Goal: Task Accomplishment & Management: Manage account settings

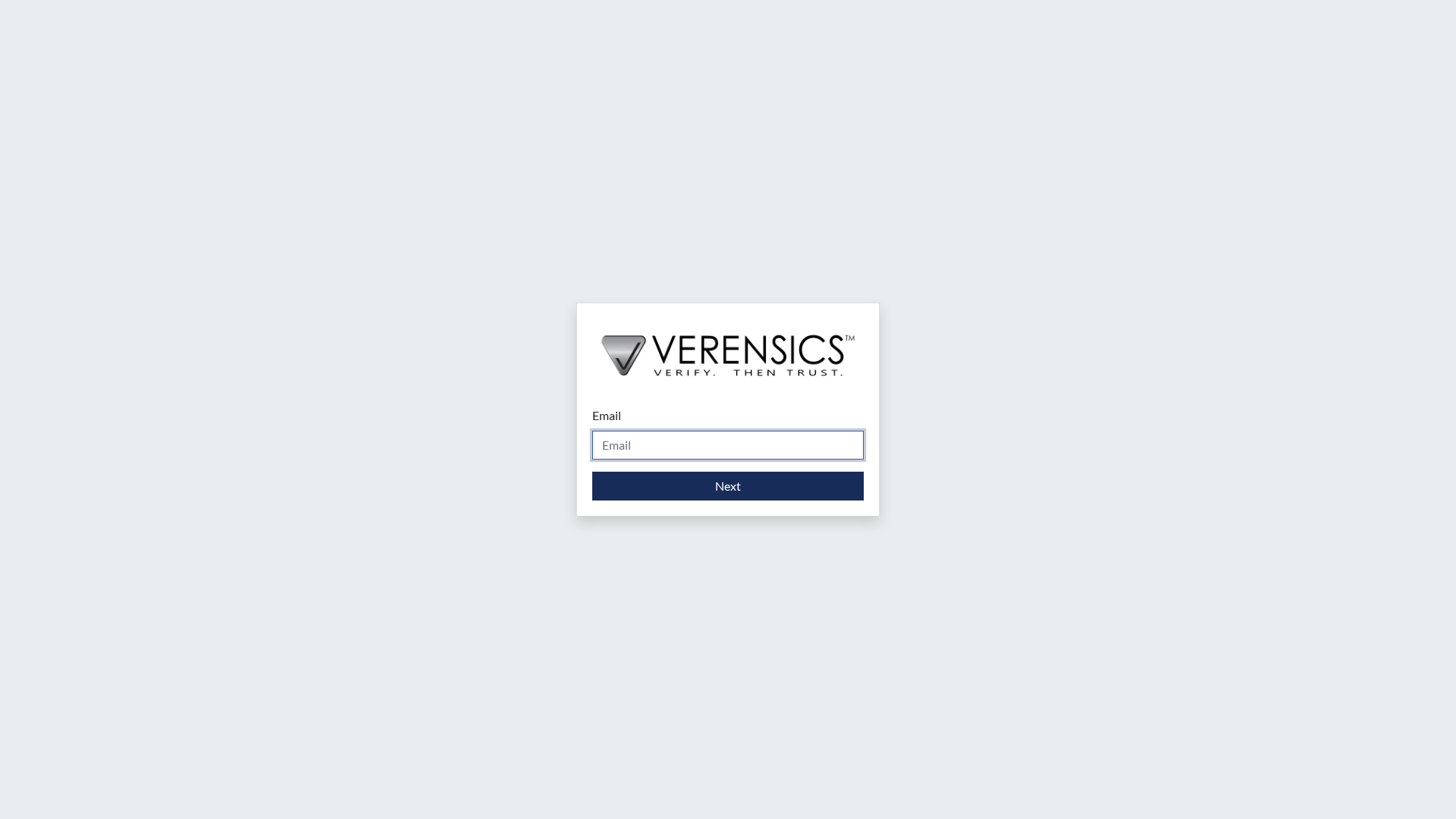
click at [637, 447] on input "Email" at bounding box center [728, 445] width 271 height 29
click at [998, 406] on div "Email Please provide your email address. Next" at bounding box center [728, 409] width 1456 height 819
click at [591, 503] on div "Email Please provide your email address. Next" at bounding box center [728, 453] width 302 height 125
click at [674, 449] on input "Email" at bounding box center [728, 445] width 271 height 29
type input "[EMAIL_ADDRESS][PERSON_NAME][DOMAIN_NAME]"
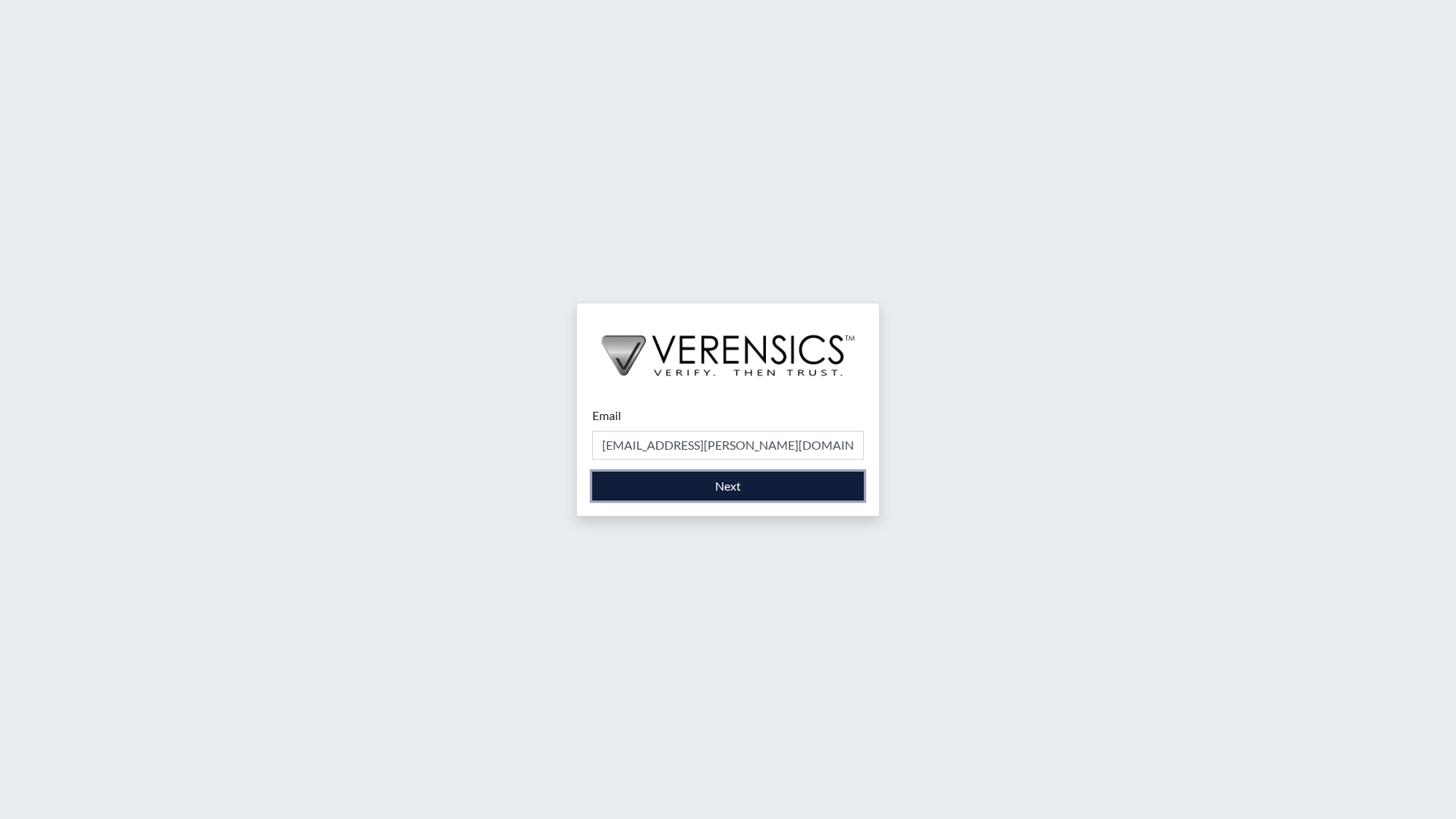
click at [692, 497] on button "Next" at bounding box center [728, 486] width 271 height 29
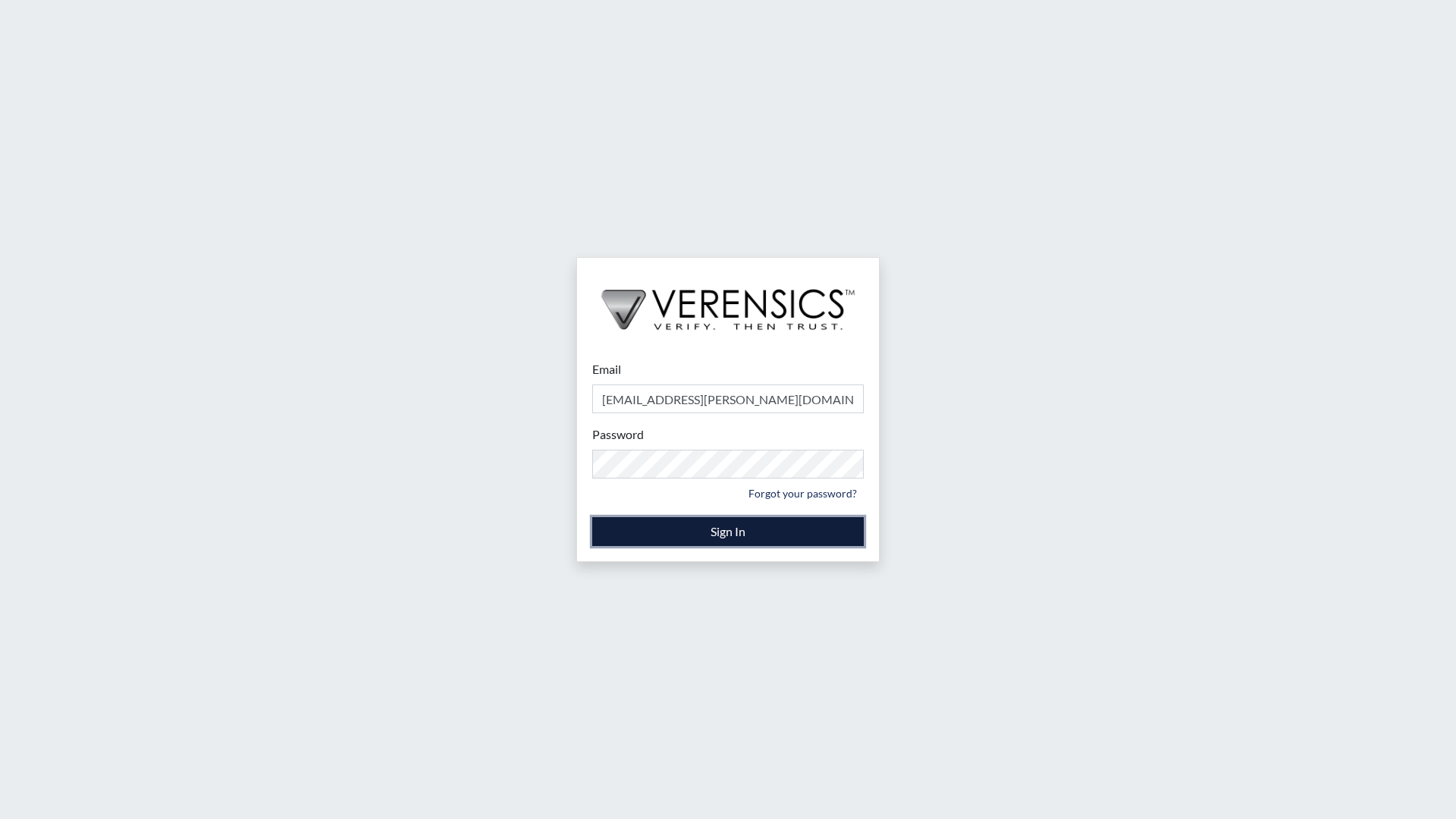
click at [728, 524] on button "Sign In" at bounding box center [728, 532] width 271 height 29
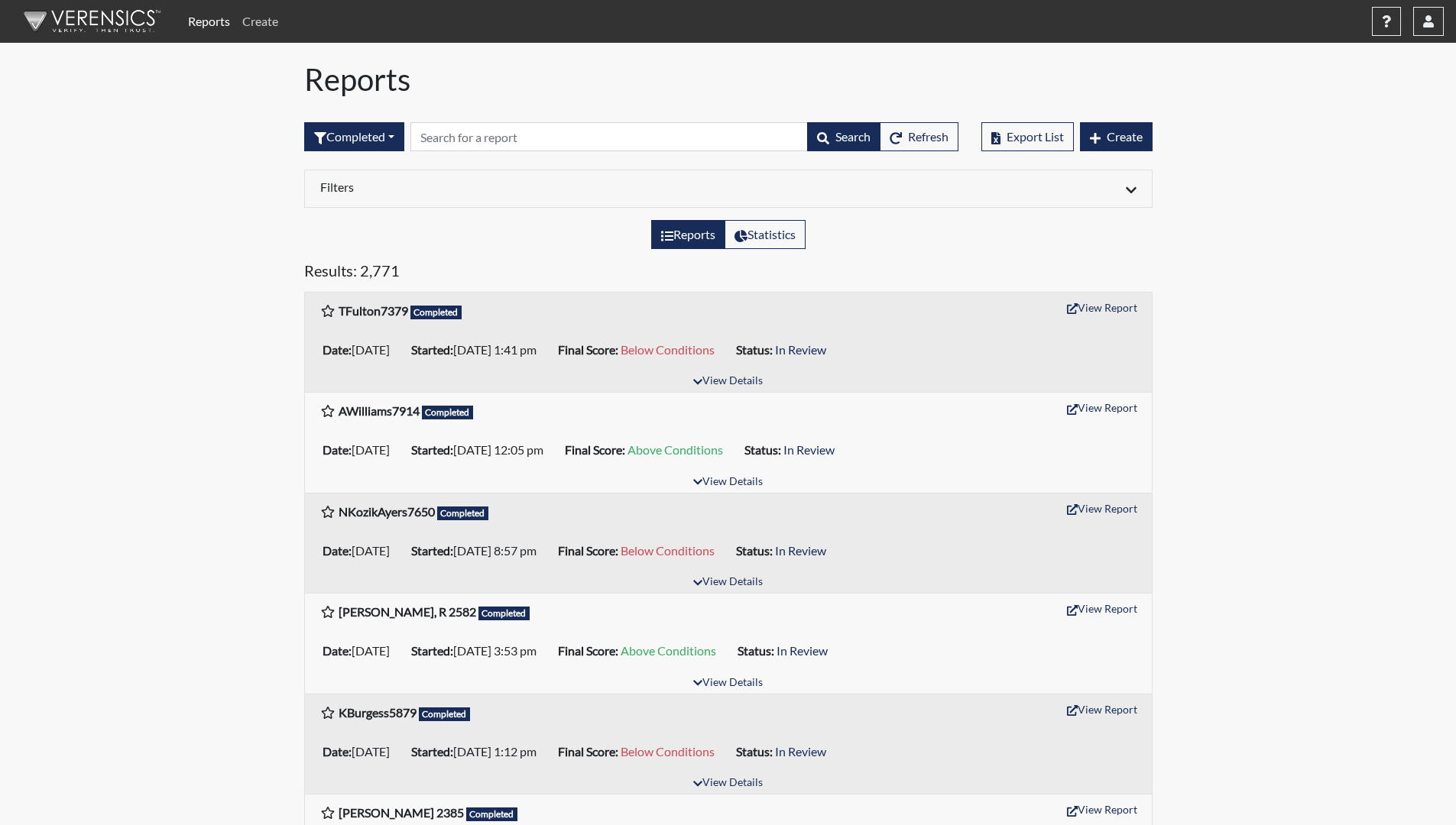
click at [263, 22] on link "Create" at bounding box center [260, 21] width 48 height 30
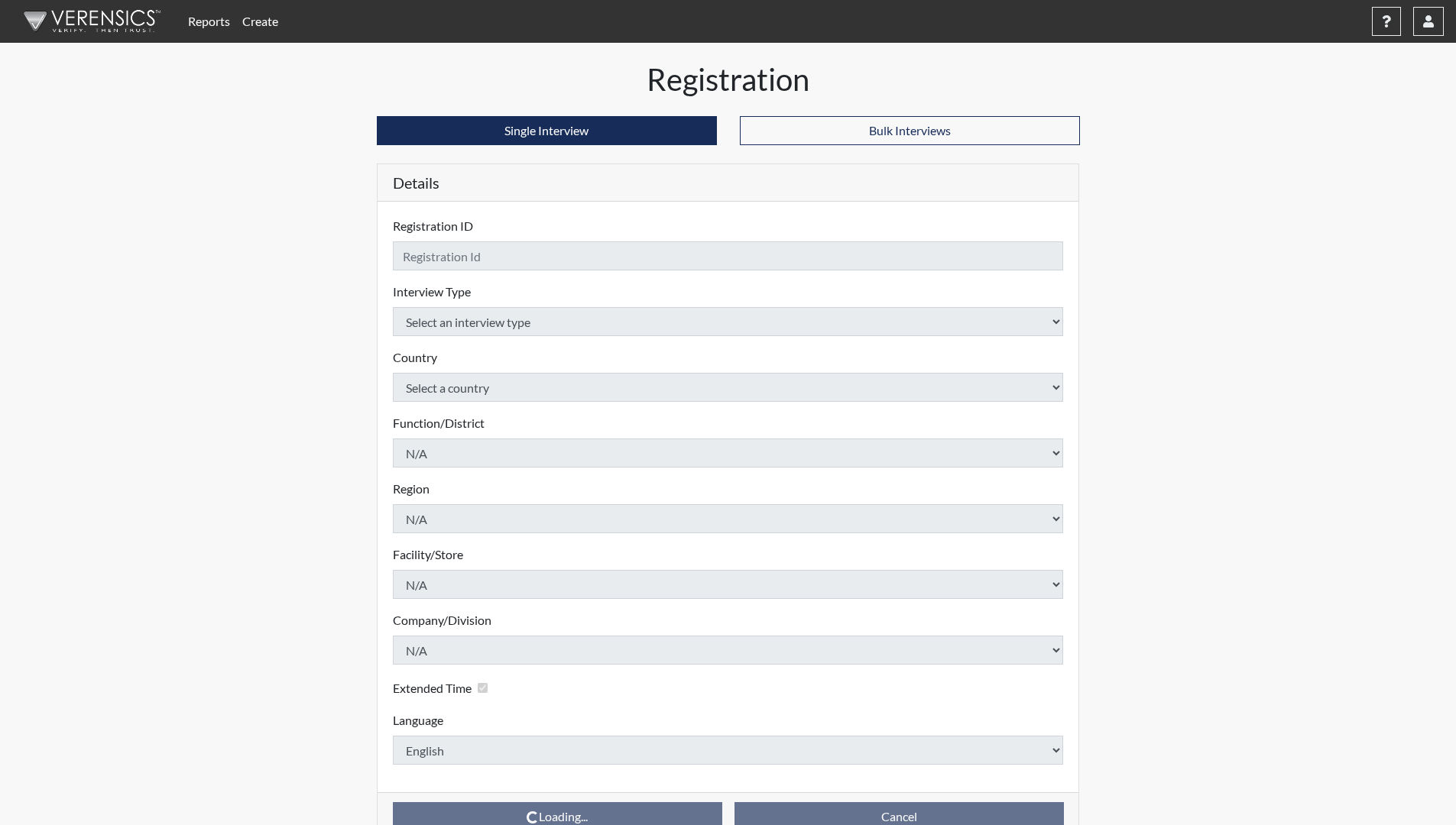
checkbox input "true"
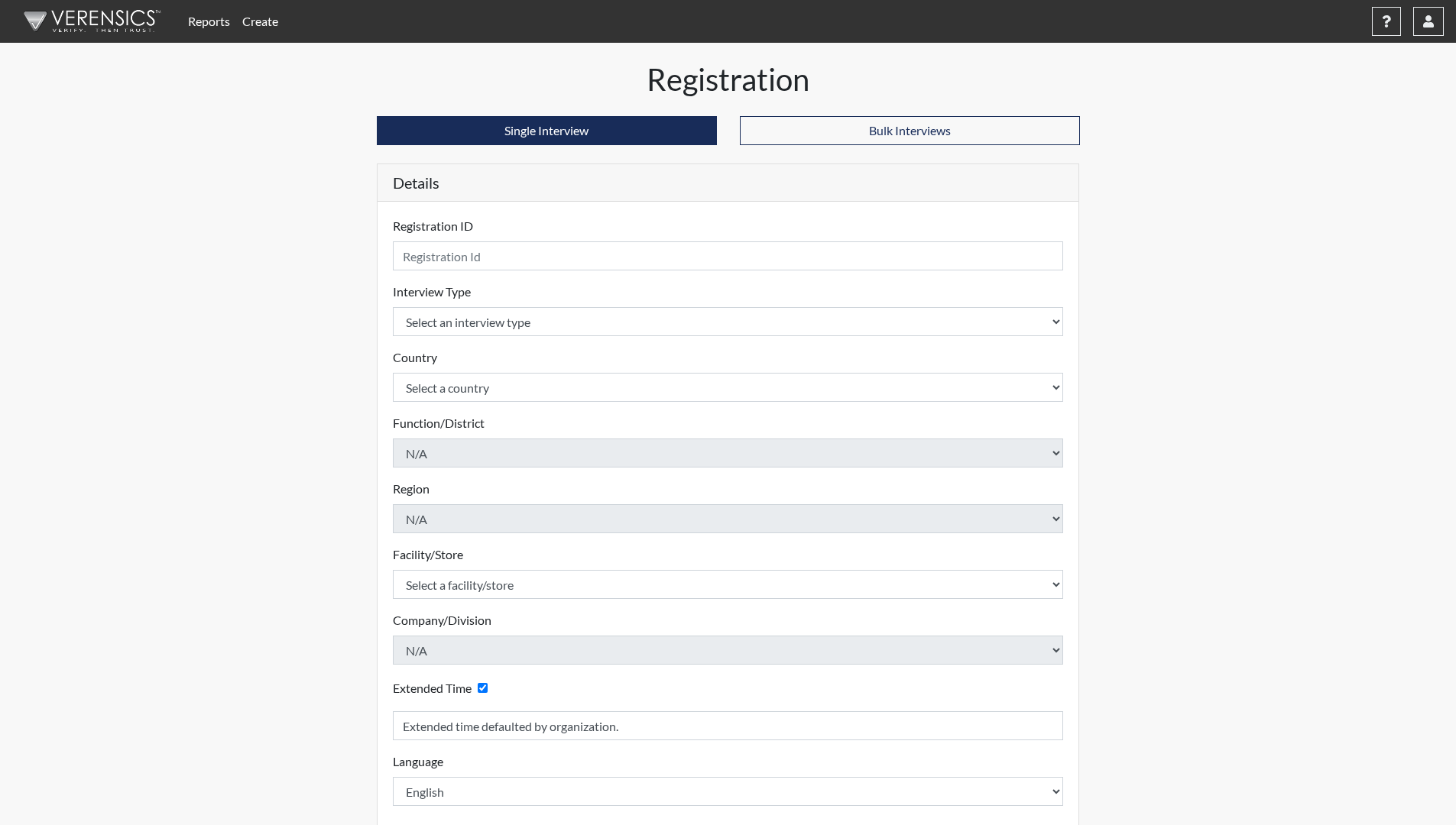
click at [211, 24] on link "Reports" at bounding box center [208, 21] width 54 height 30
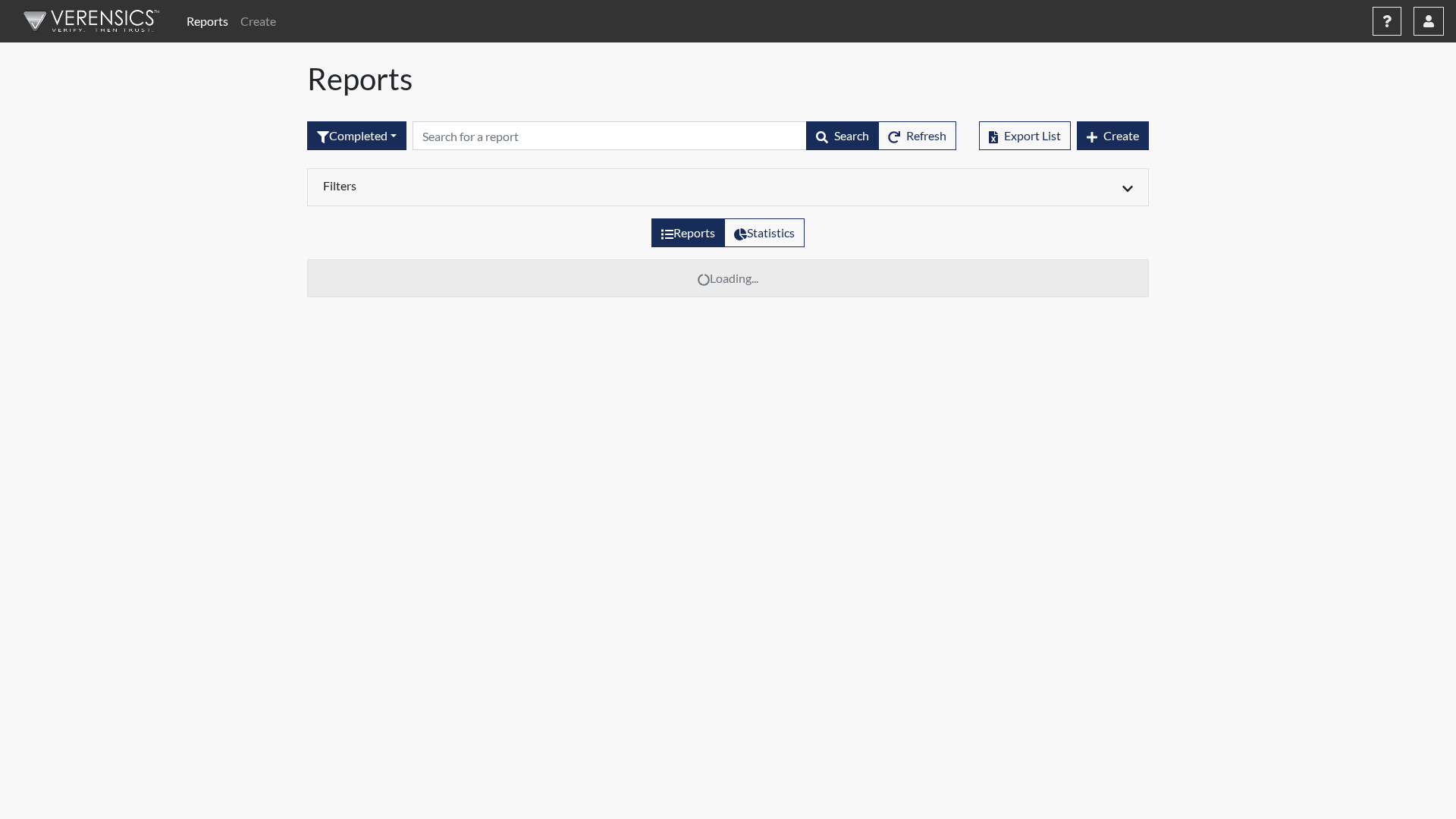
click at [209, 24] on link "Reports" at bounding box center [207, 21] width 54 height 30
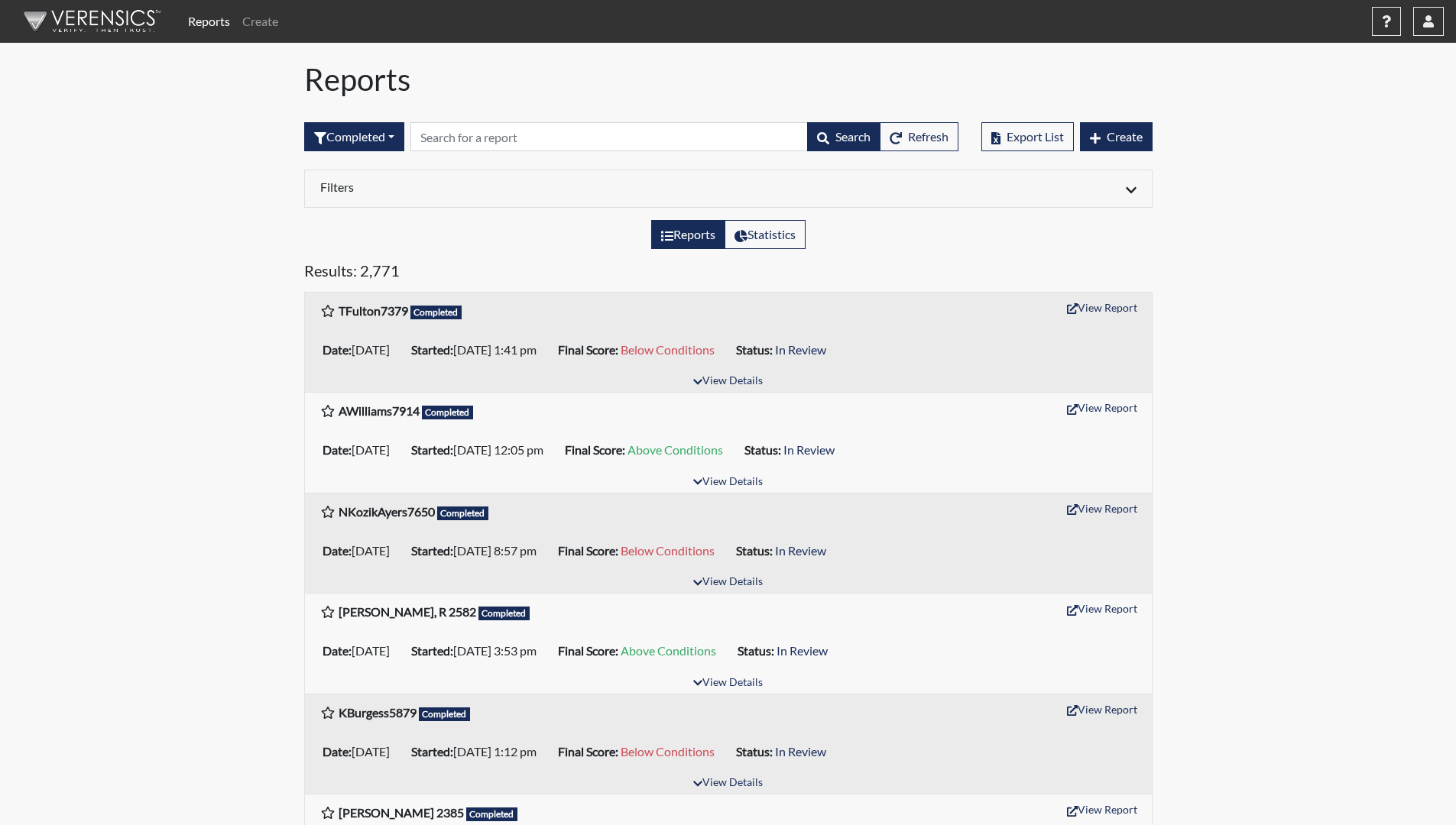
click at [211, 24] on link "Reports" at bounding box center [208, 21] width 54 height 30
click at [211, 22] on link "Reports" at bounding box center [208, 21] width 54 height 30
click at [1394, 19] on button "button" at bounding box center [1386, 21] width 29 height 29
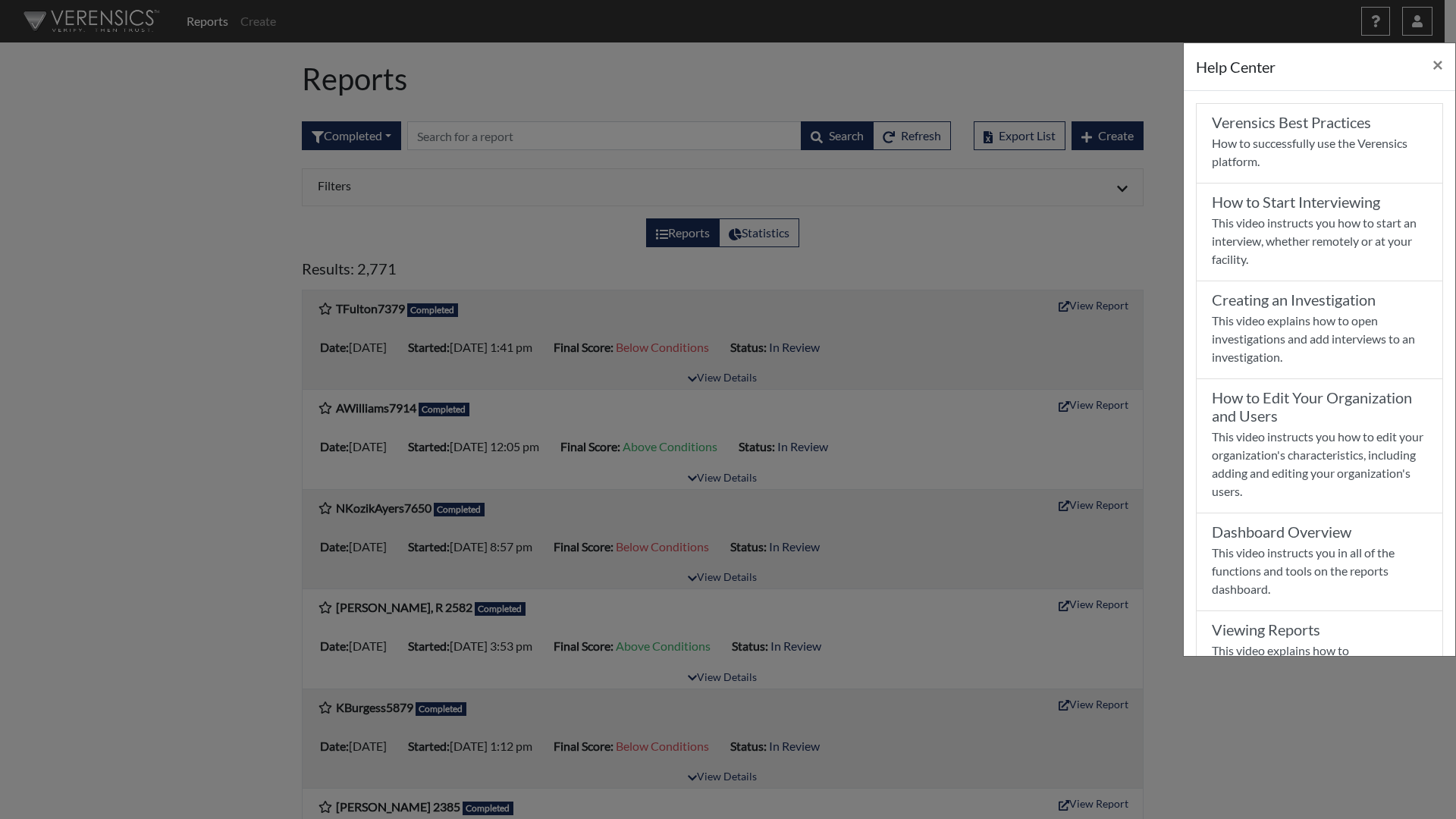
click at [824, 132] on div "Help Center × Verensics Best Practices How to successfully use the Verensics pl…" at bounding box center [728, 409] width 1456 height 819
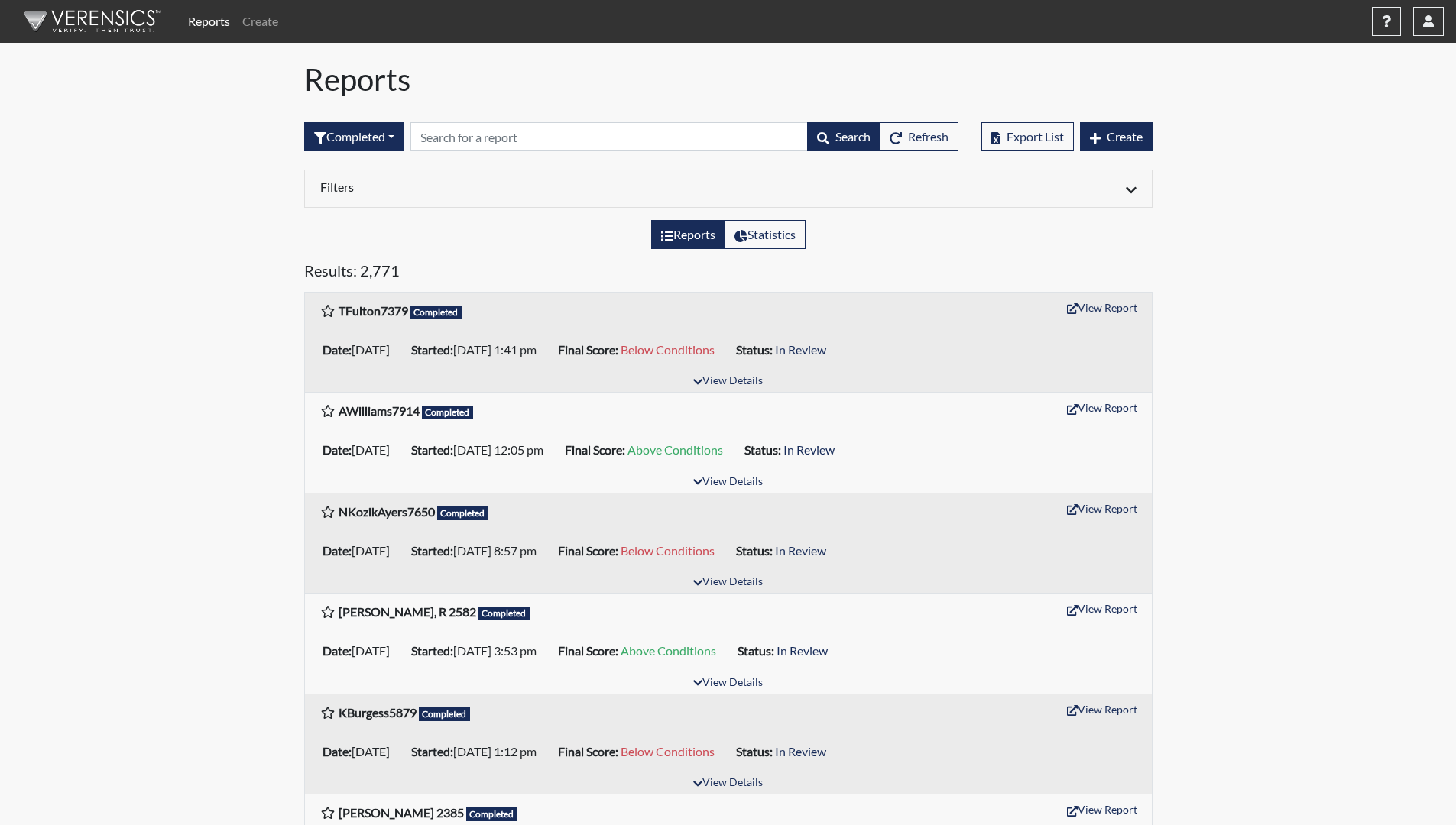
click at [1125, 122] on div "Export List Create" at bounding box center [1067, 137] width 171 height 66
click at [1129, 135] on span "Create" at bounding box center [1124, 136] width 36 height 14
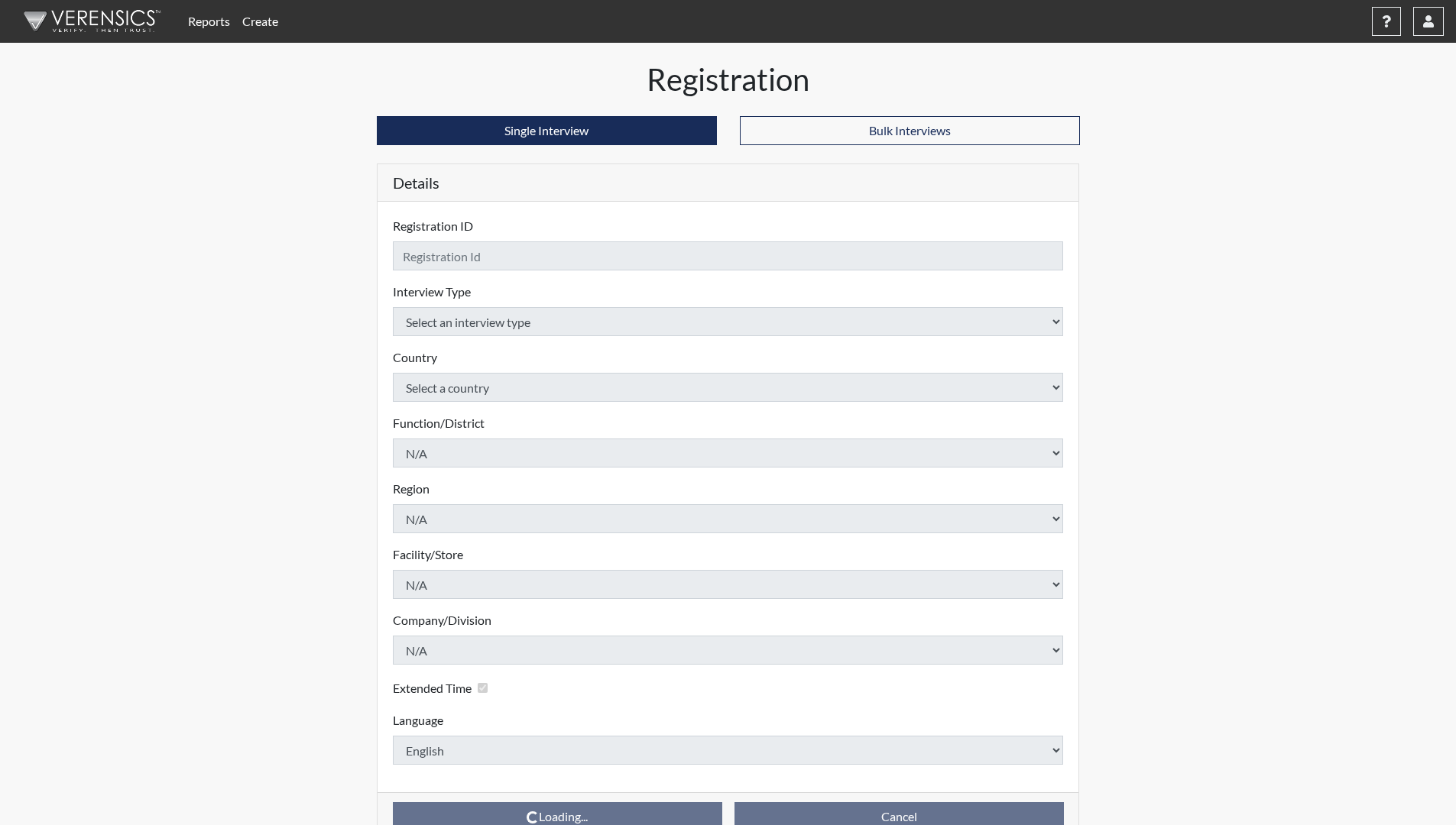
checkbox input "true"
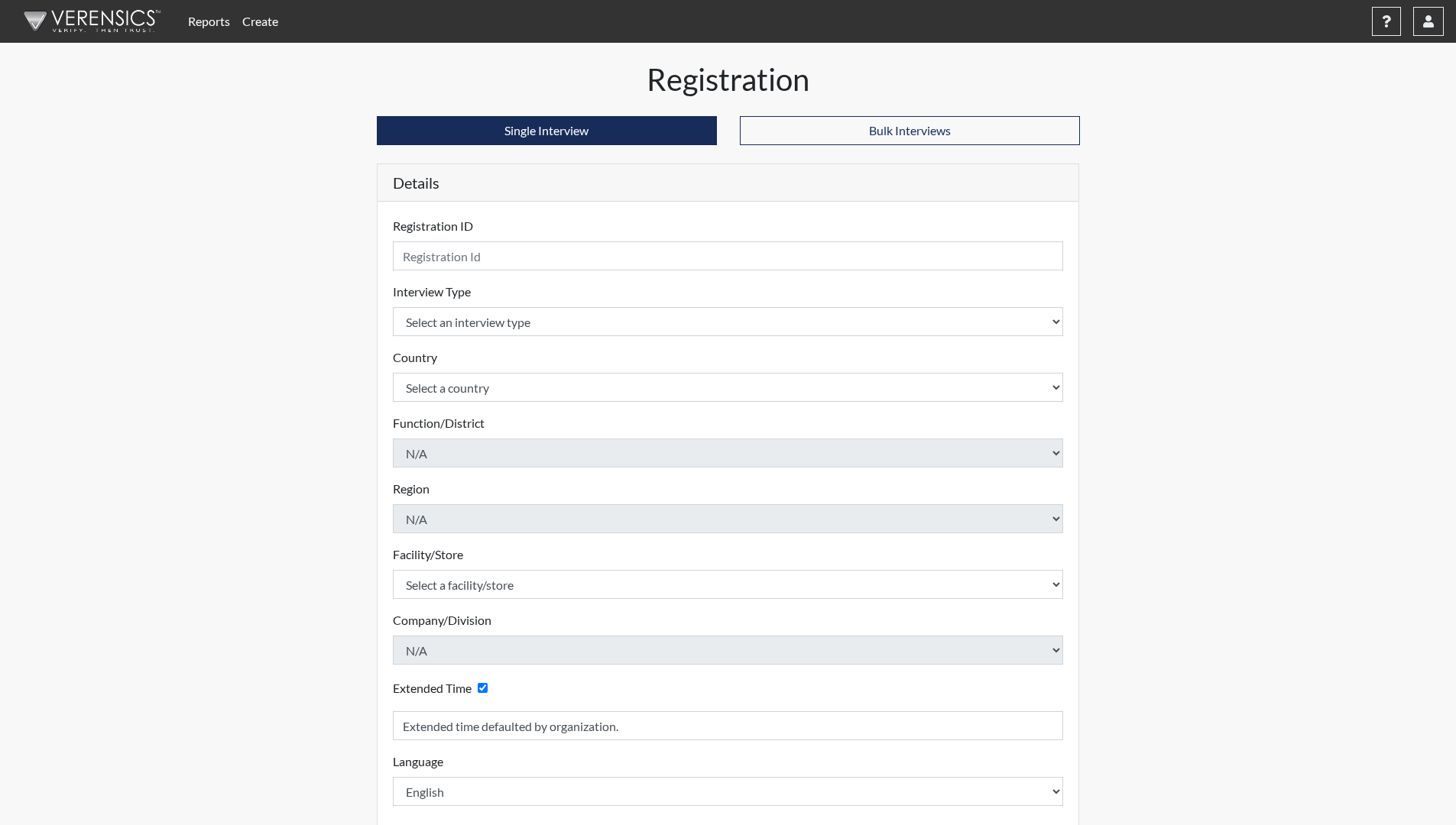
click at [207, 17] on link "Reports" at bounding box center [208, 21] width 54 height 30
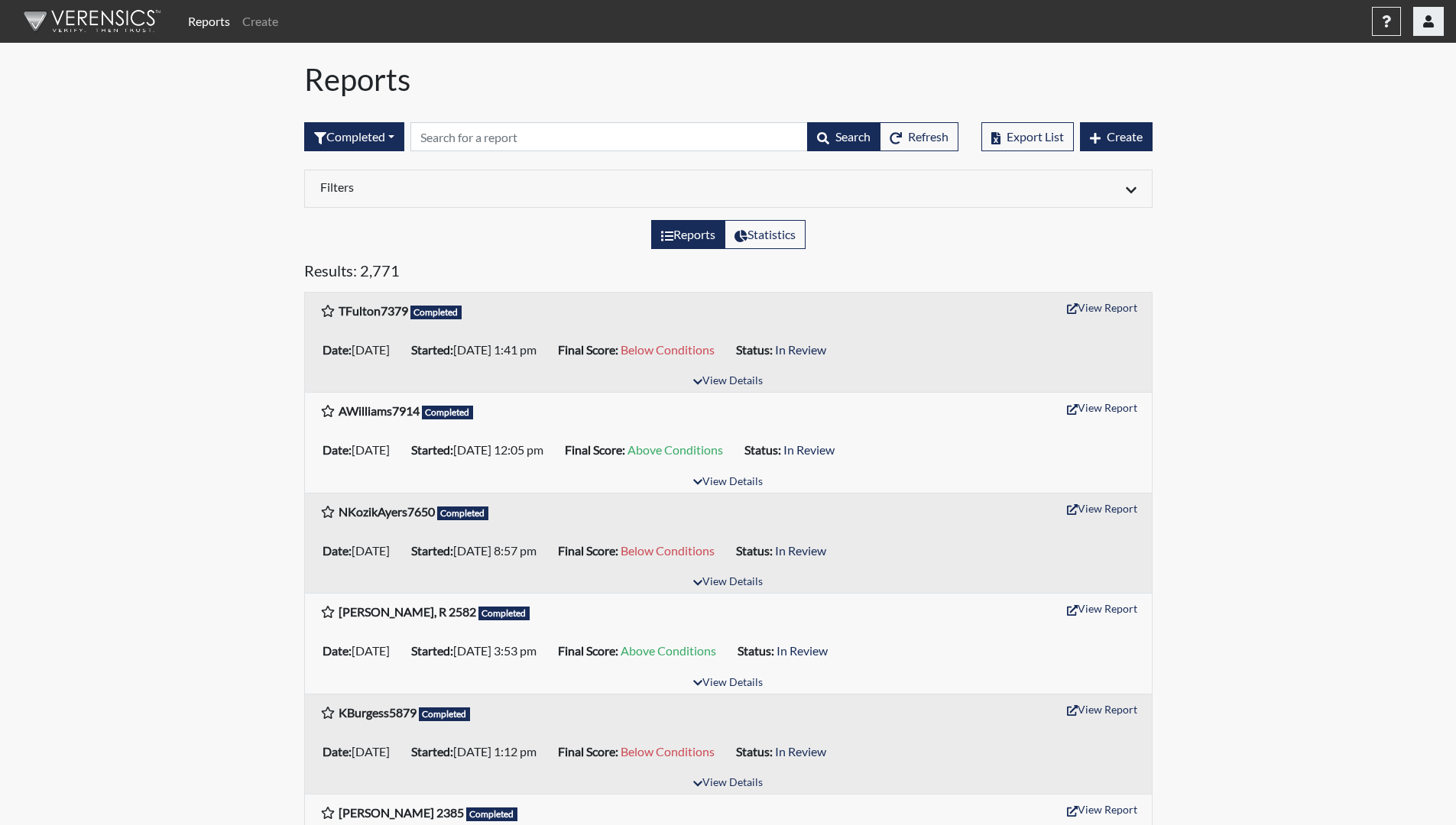
click at [1429, 18] on icon "button" at bounding box center [1428, 21] width 11 height 12
drag, startPoint x: 653, startPoint y: 8, endPoint x: 787, endPoint y: 72, distance: 148.5
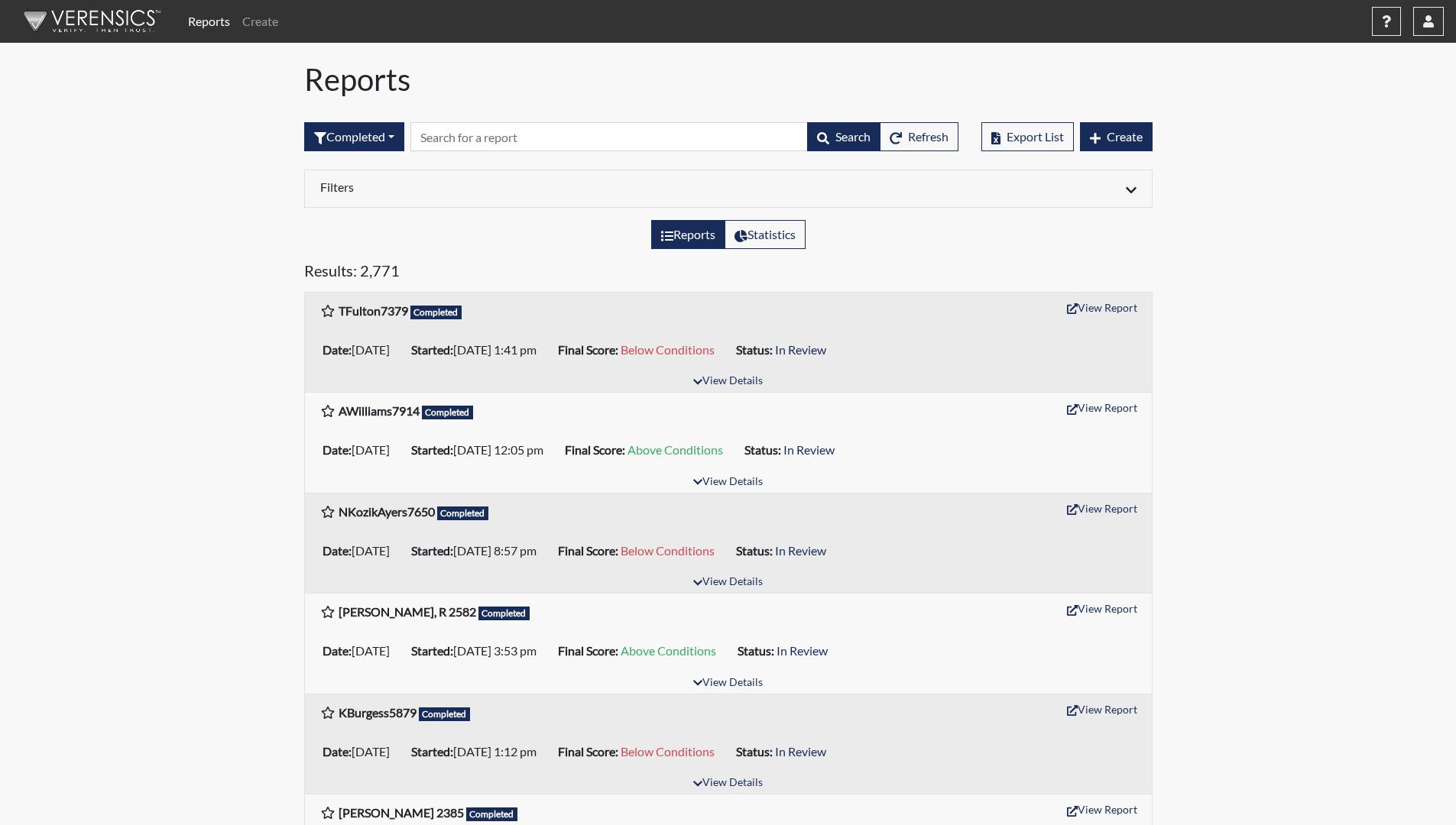
drag, startPoint x: 397, startPoint y: 765, endPoint x: 473, endPoint y: 754, distance: 76.8
click at [400, 765] on ul "Date: [DATE] Started: [DATE] 1:12 pm Final Score: Below Conditions Status: In R…" at bounding box center [729, 752] width 824 height 30
drag, startPoint x: 1098, startPoint y: 724, endPoint x: 1306, endPoint y: 732, distance: 208.2
click at [1112, 725] on div "View Report" at bounding box center [1102, 712] width 69 height 29
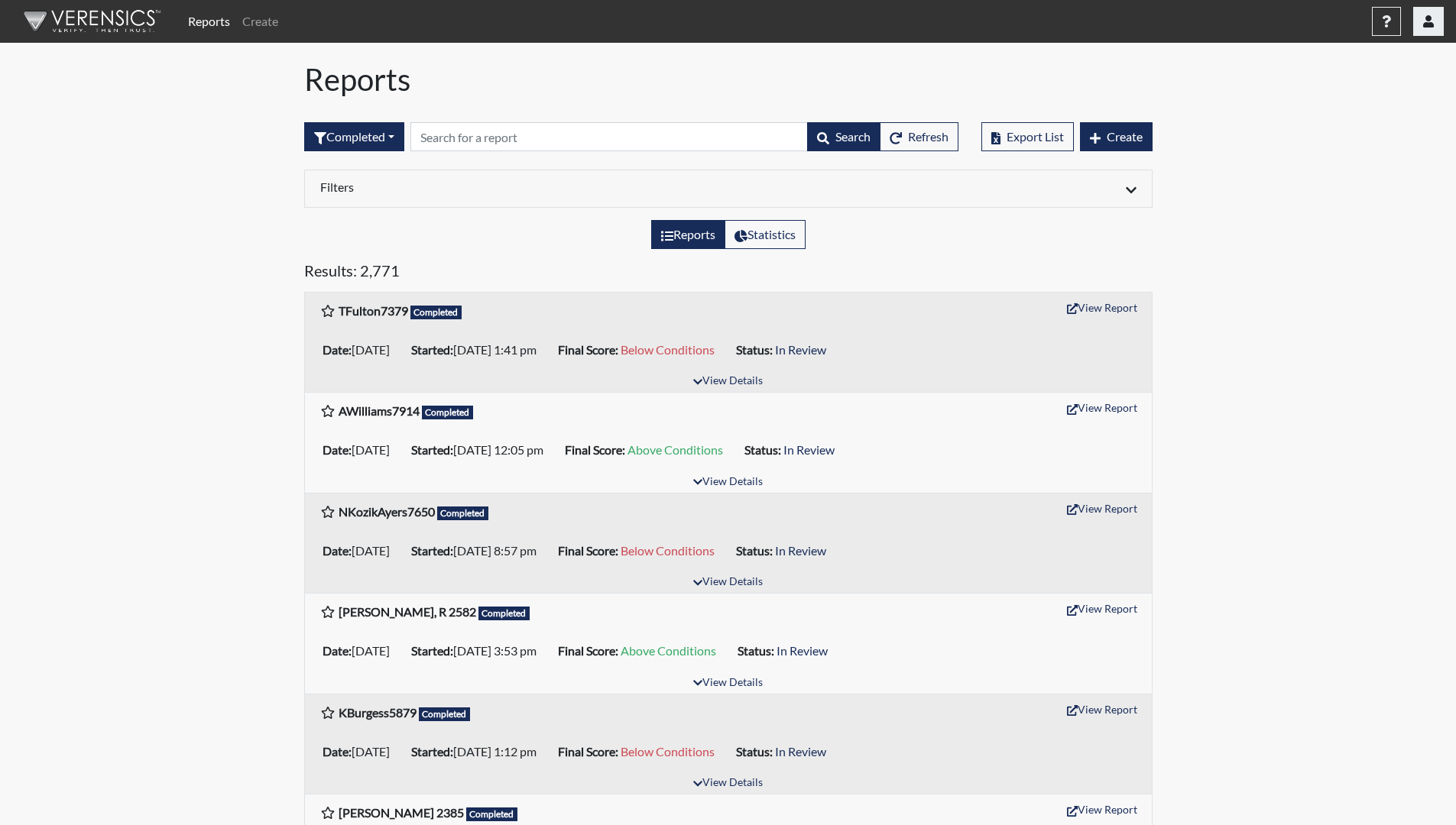
click at [1420, 24] on button "button" at bounding box center [1428, 21] width 30 height 29
click at [1320, 205] on link "Sign Out" at bounding box center [1275, 192] width 335 height 24
